Goal: Information Seeking & Learning: Learn about a topic

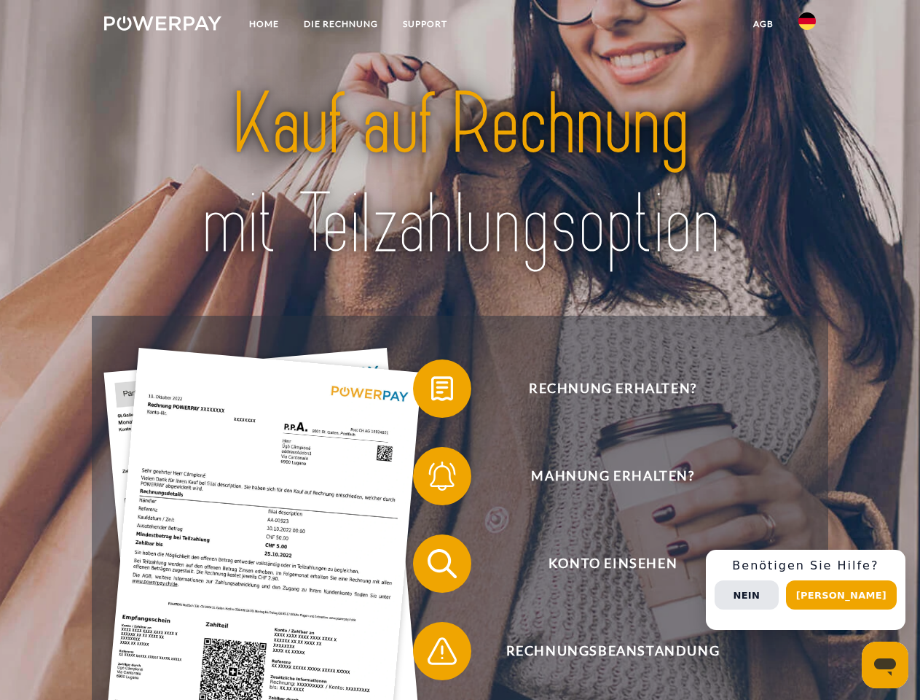
click at [162, 26] on img at bounding box center [162, 23] width 117 height 15
click at [807, 26] on img at bounding box center [807, 20] width 17 height 17
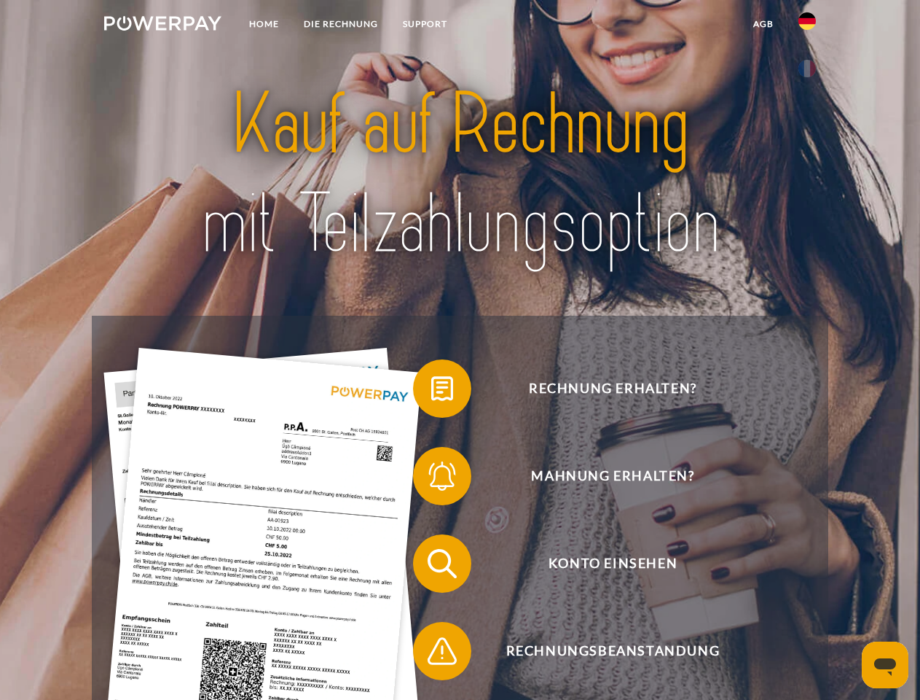
click at [763, 24] on link "agb" at bounding box center [763, 24] width 45 height 26
click at [431, 391] on span at bounding box center [420, 388] width 73 height 73
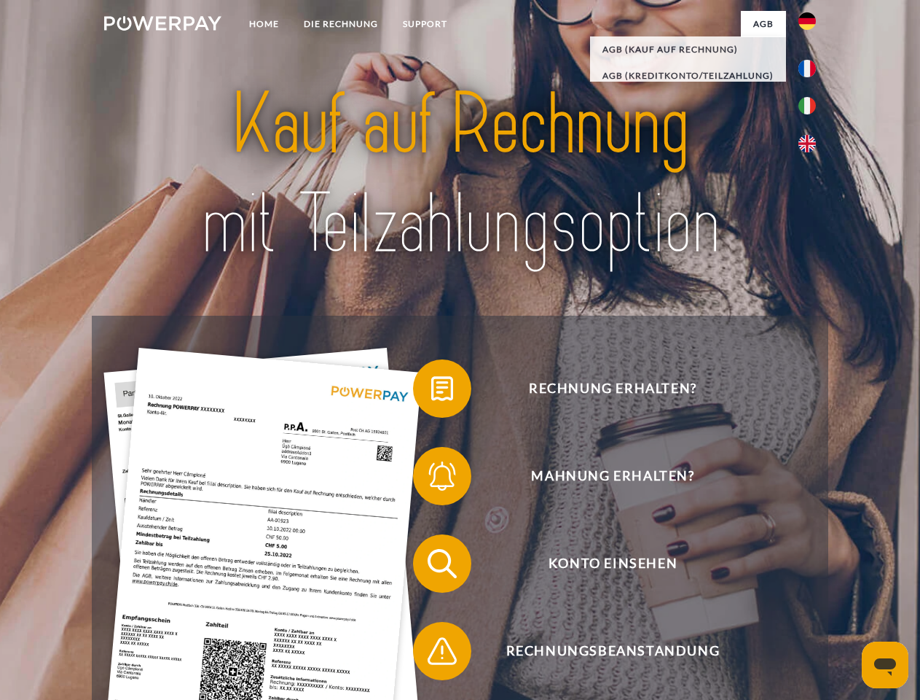
click at [431, 479] on span at bounding box center [420, 475] width 73 height 73
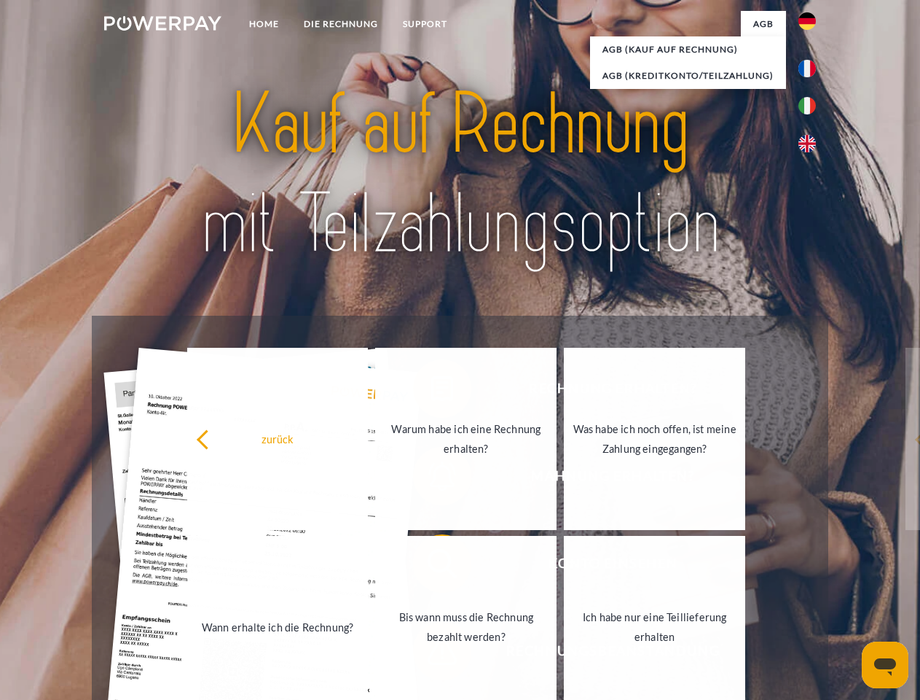
click at [431, 566] on link "Bis wann muss die Rechnung bezahlt werden?" at bounding box center [465, 627] width 181 height 182
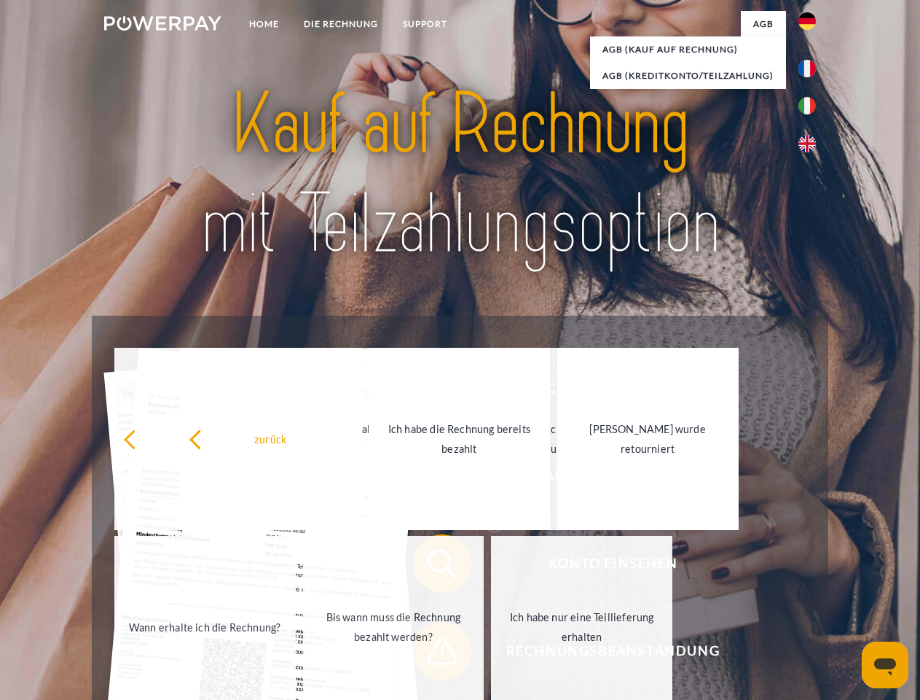
click at [491, 654] on link "Ich habe nur eine Teillieferung erhalten" at bounding box center [581, 627] width 181 height 182
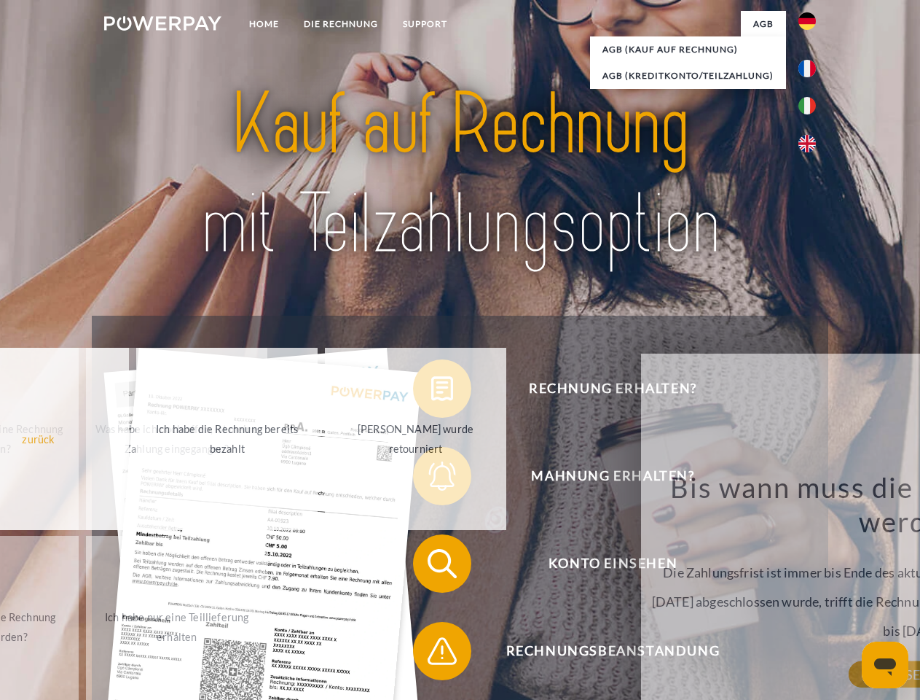
click at [811, 590] on div "Rechnung erhalten? Mahnung erhalten? Konto einsehen" at bounding box center [460, 607] width 736 height 583
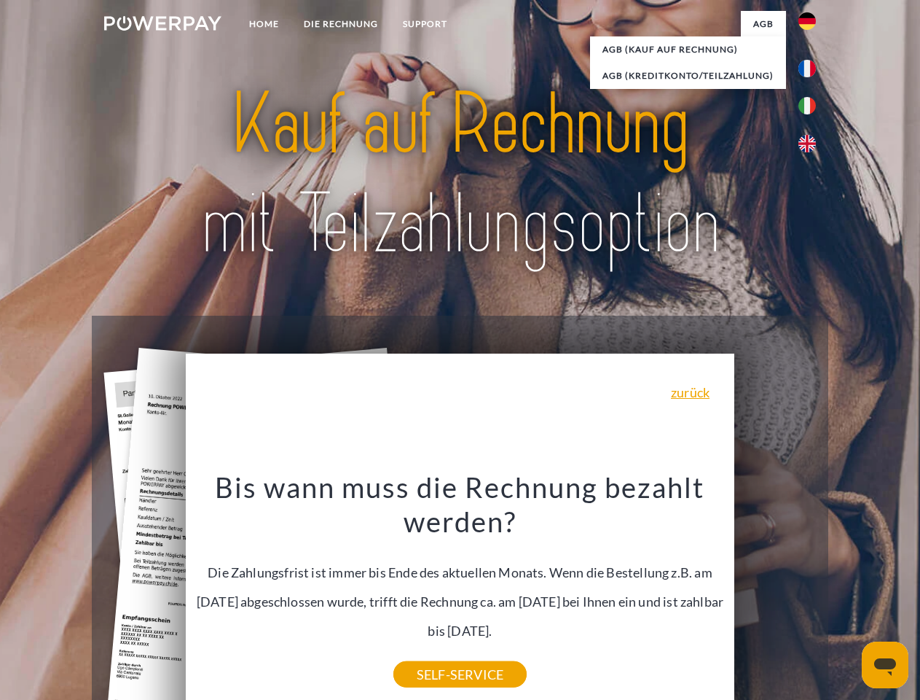
click at [775, 592] on span "Konto einsehen" at bounding box center [612, 563] width 357 height 58
click at [847, 595] on header "Home DIE RECHNUNG SUPPORT" at bounding box center [460, 503] width 920 height 1006
